Goal: Task Accomplishment & Management: Manage account settings

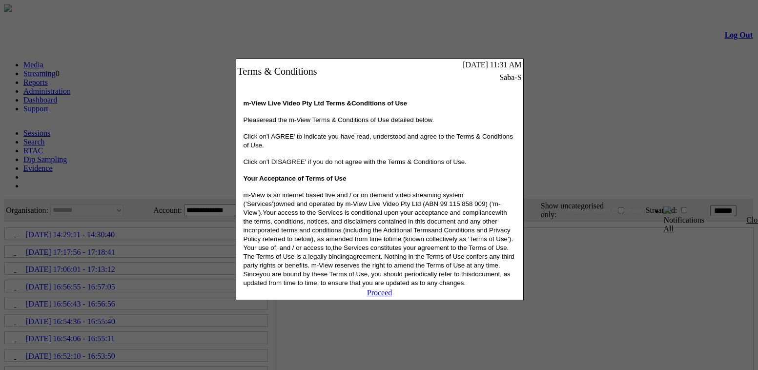
click at [382, 297] on link "Proceed" at bounding box center [379, 292] width 25 height 8
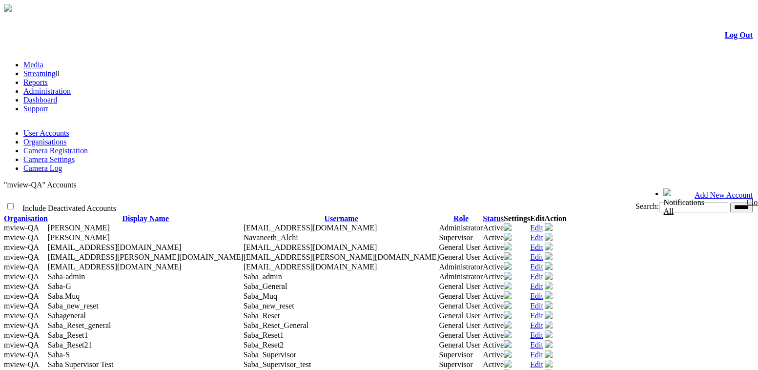
click at [75, 155] on link "Camera Settings" at bounding box center [48, 159] width 51 height 8
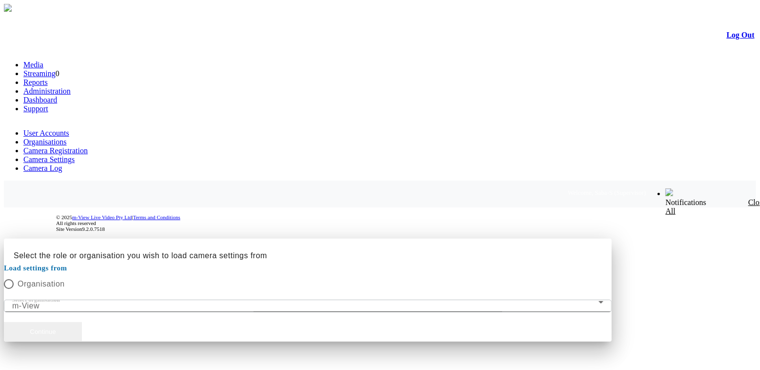
click at [82, 322] on button "Continue" at bounding box center [43, 332] width 78 height 20
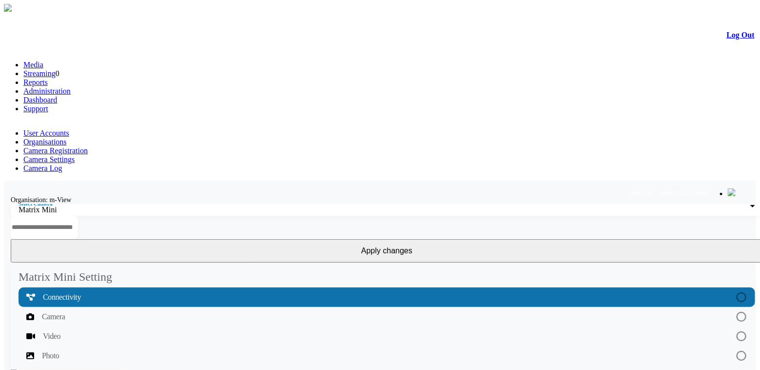
click at [88, 146] on link "Camera Registration" at bounding box center [55, 150] width 64 height 8
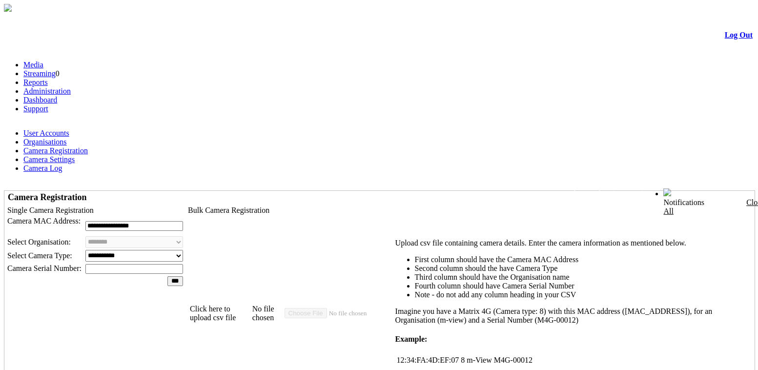
click at [75, 155] on link "Camera Settings" at bounding box center [48, 159] width 51 height 8
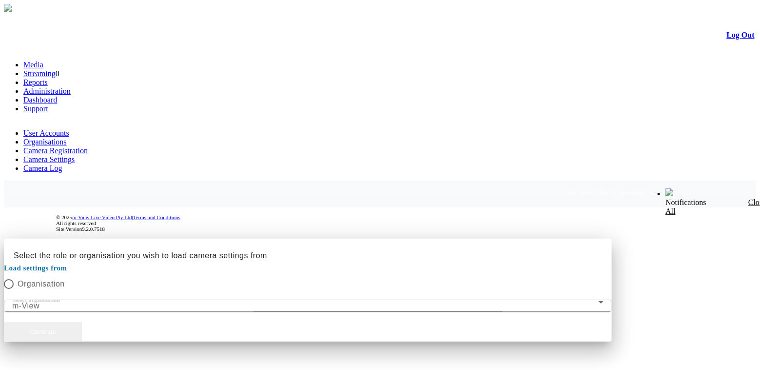
click at [82, 322] on button "Continue" at bounding box center [43, 332] width 78 height 20
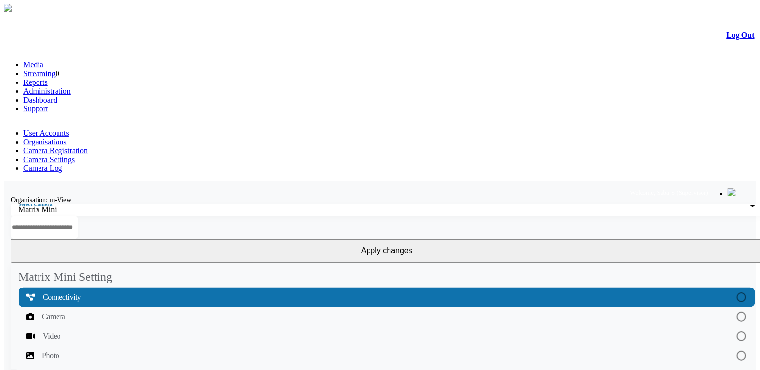
click at [67, 138] on link "Organisations" at bounding box center [44, 142] width 43 height 8
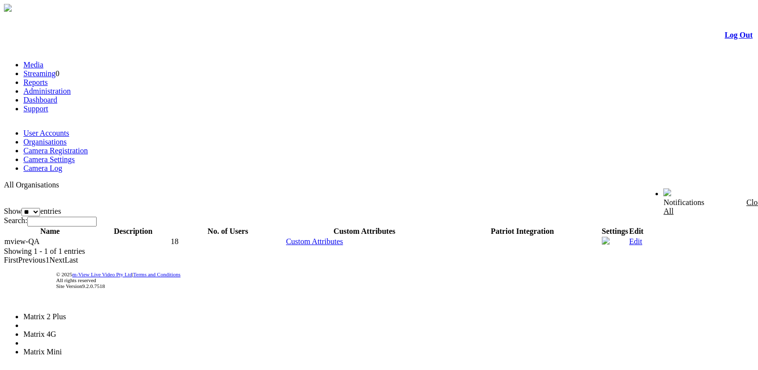
click at [56, 330] on span "Matrix 4G" at bounding box center [39, 334] width 33 height 8
